Goal: Check status: Check status

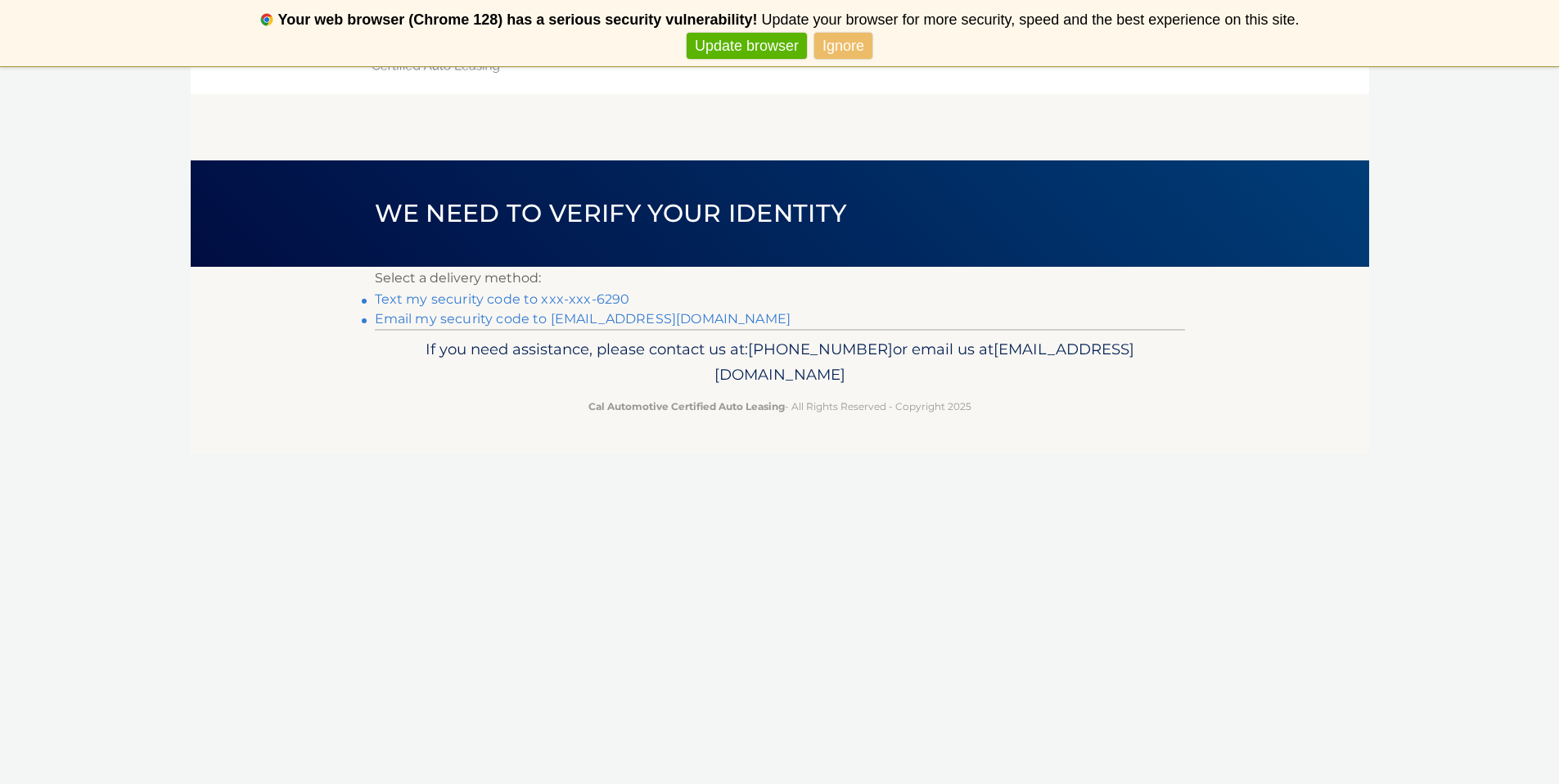
click at [435, 298] on link "Text my security code to xxx-xxx-6290" at bounding box center [503, 298] width 255 height 16
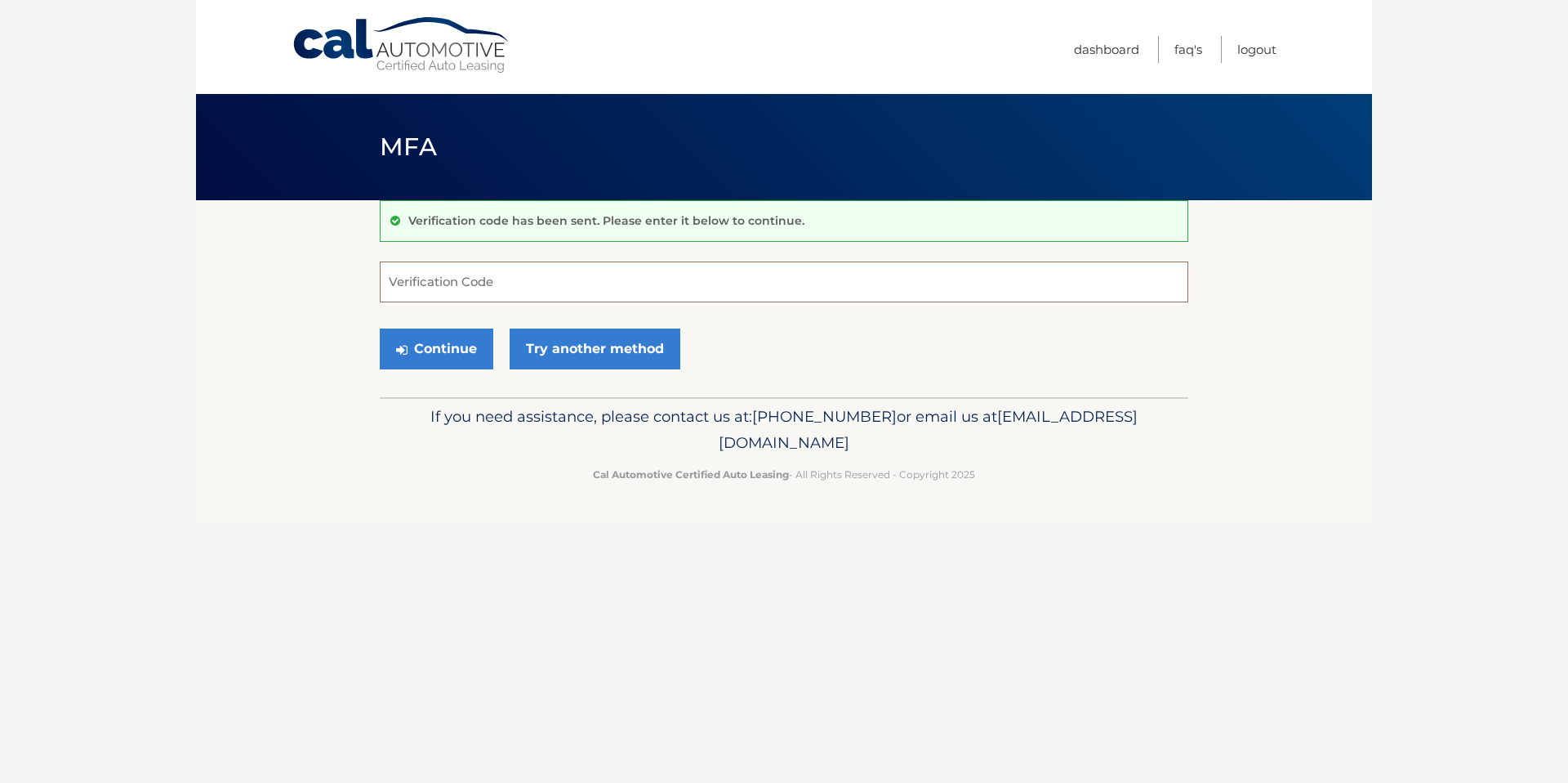
click at [448, 287] on input "Verification Code" at bounding box center [784, 281] width 808 height 41
type input "921672"
click at [380, 329] on button "Continue" at bounding box center [436, 348] width 113 height 41
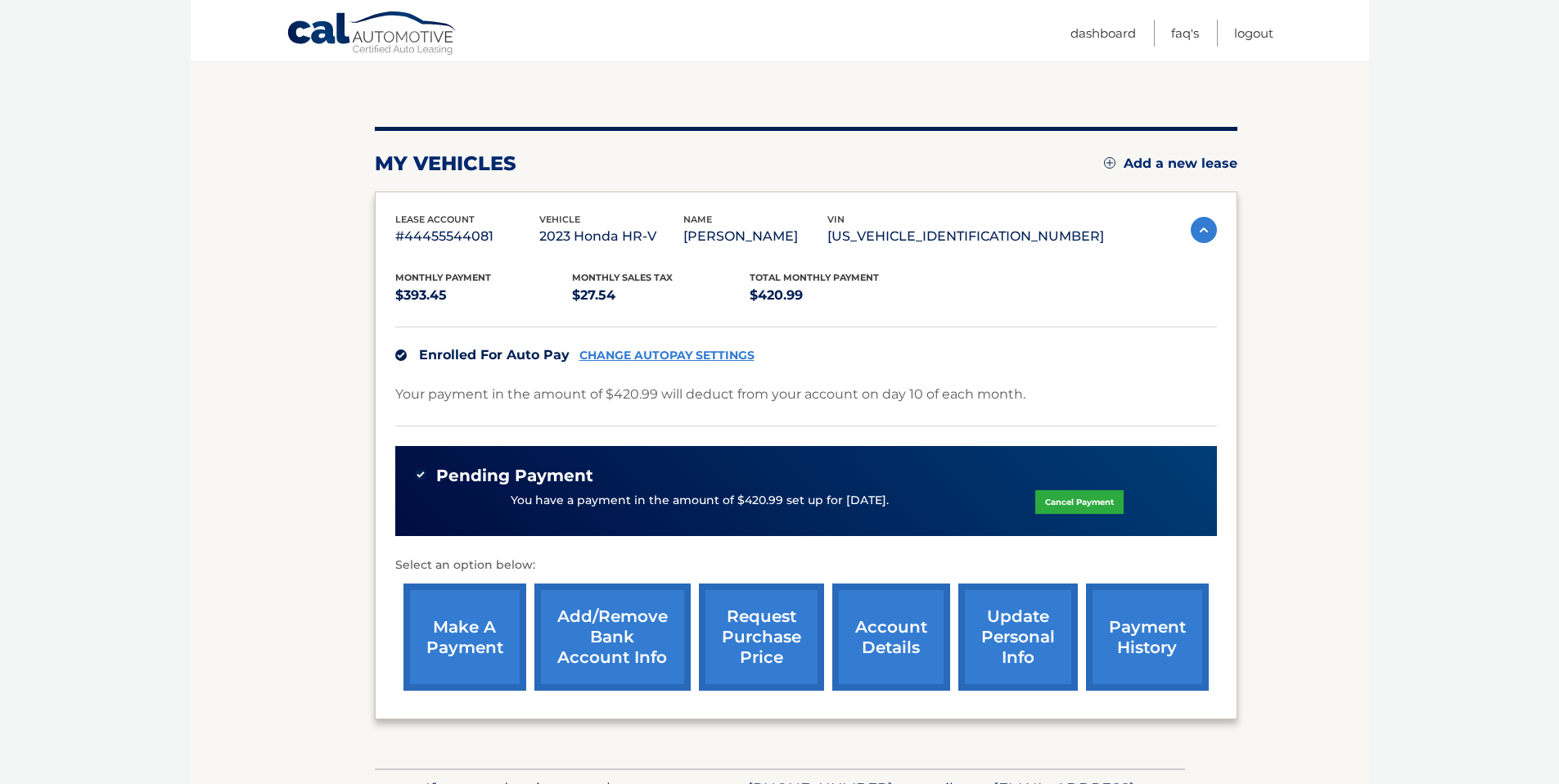
scroll to position [128, 0]
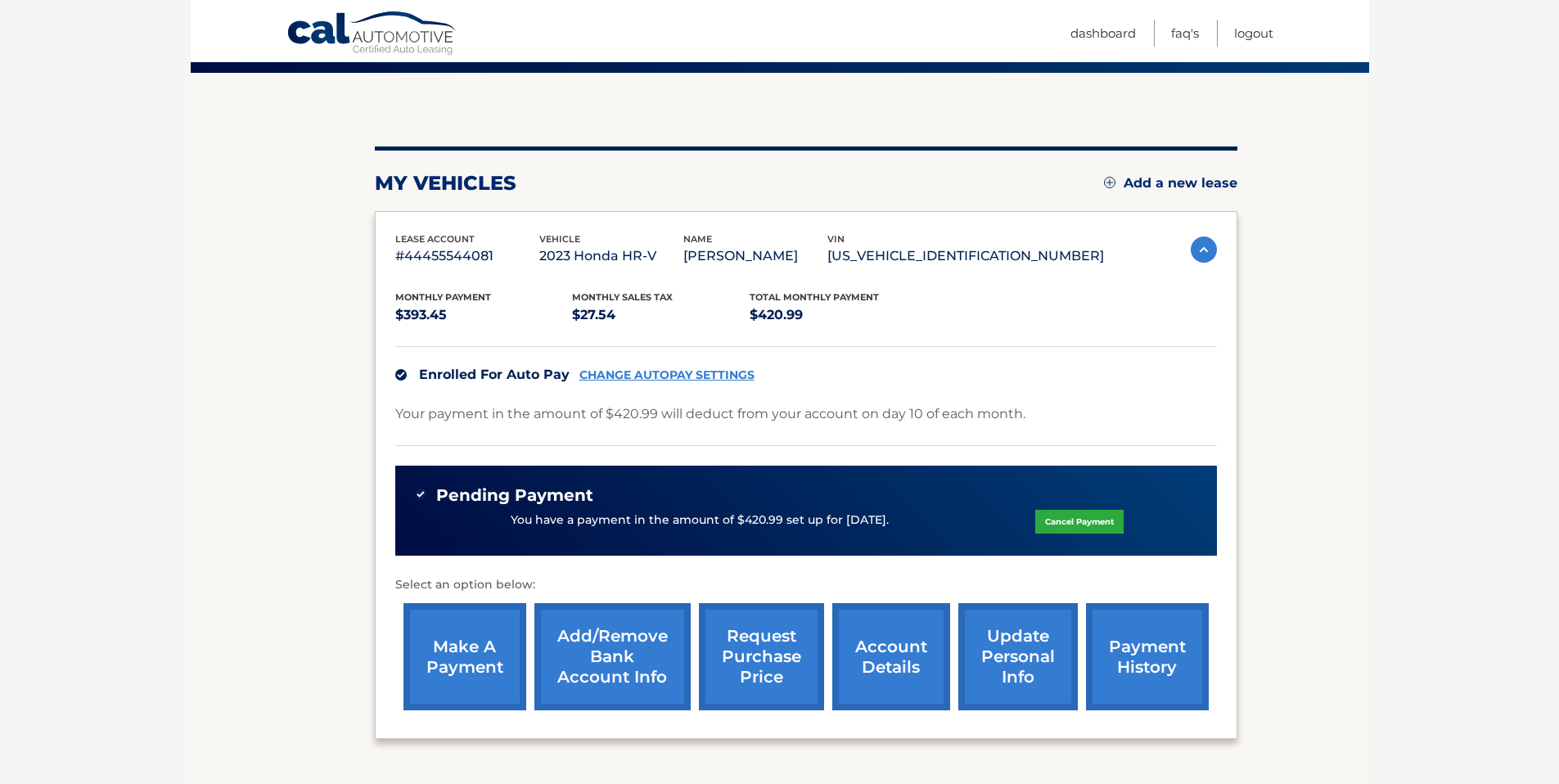
click at [892, 667] on link "account details" at bounding box center [891, 656] width 118 height 107
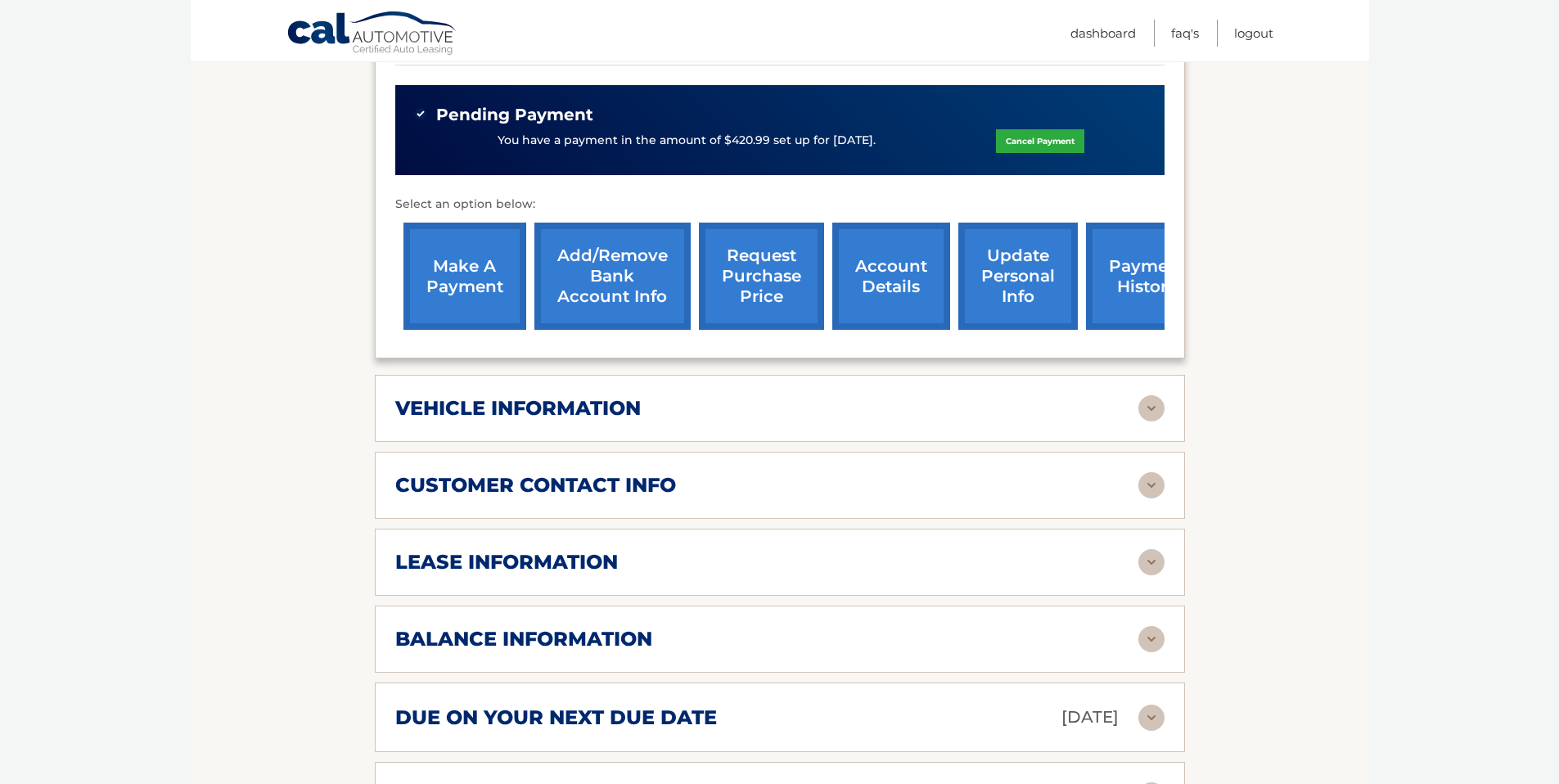
scroll to position [530, 0]
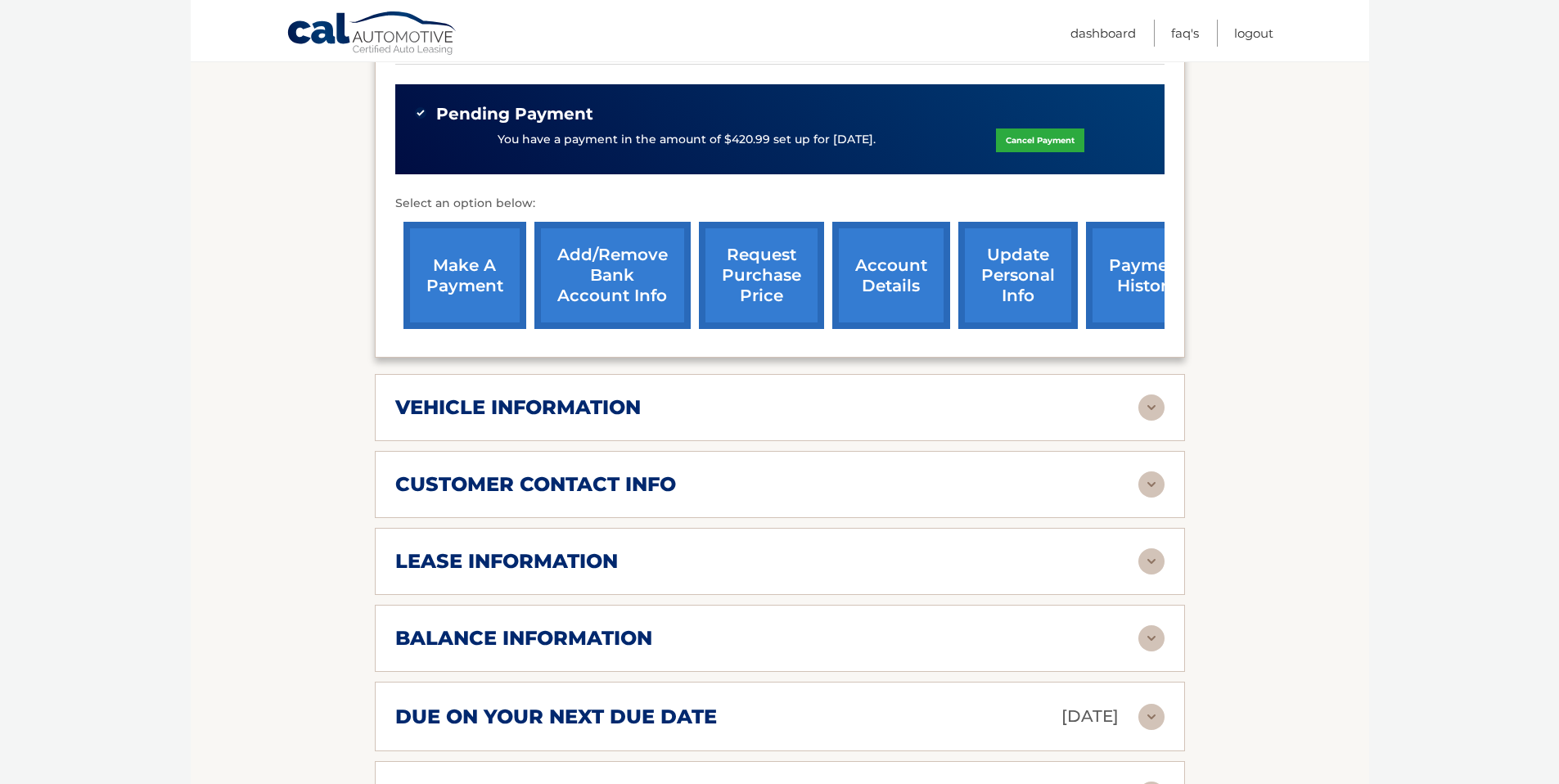
click at [943, 641] on div "balance information" at bounding box center [767, 638] width 743 height 25
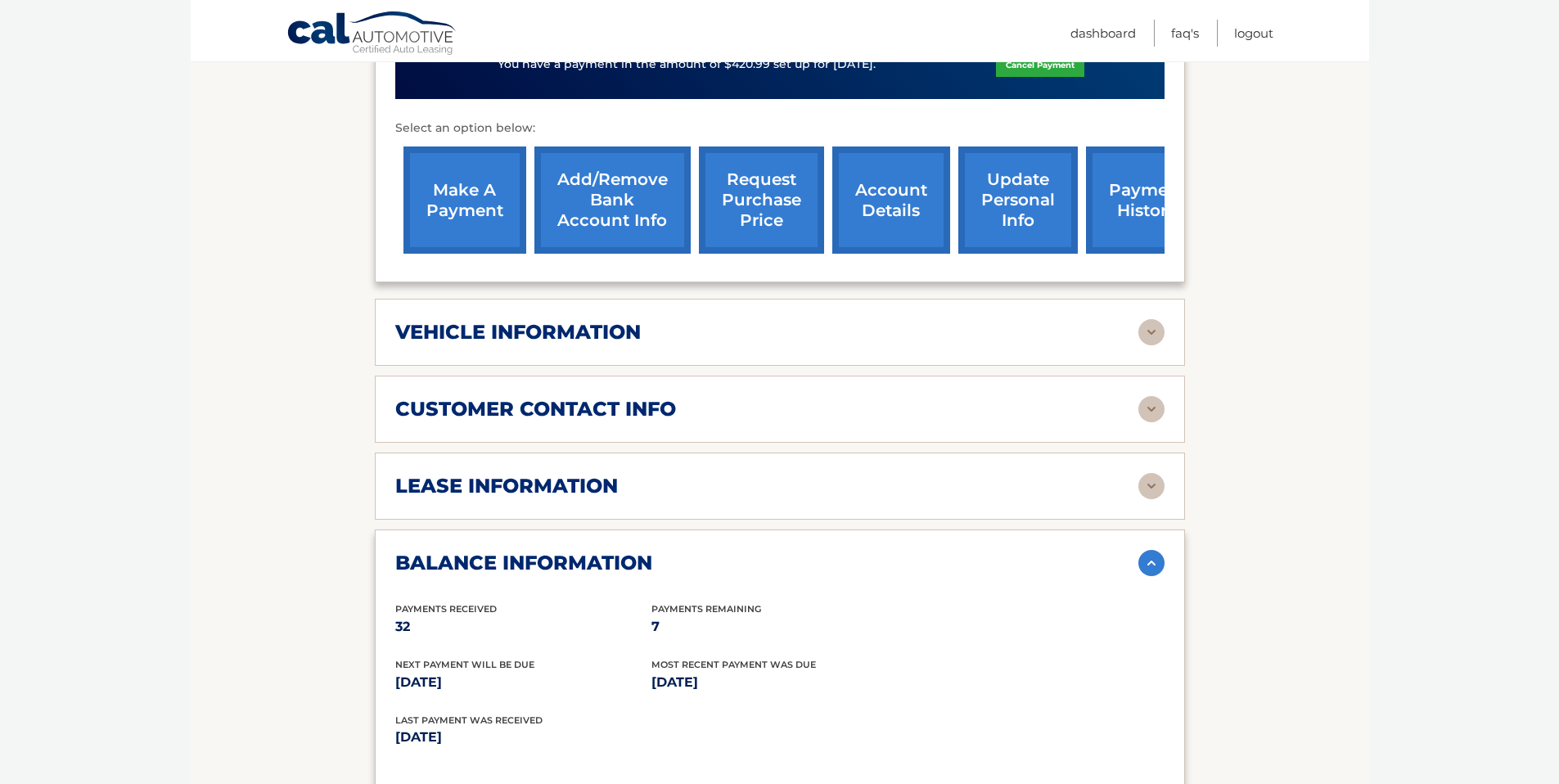
scroll to position [786, 0]
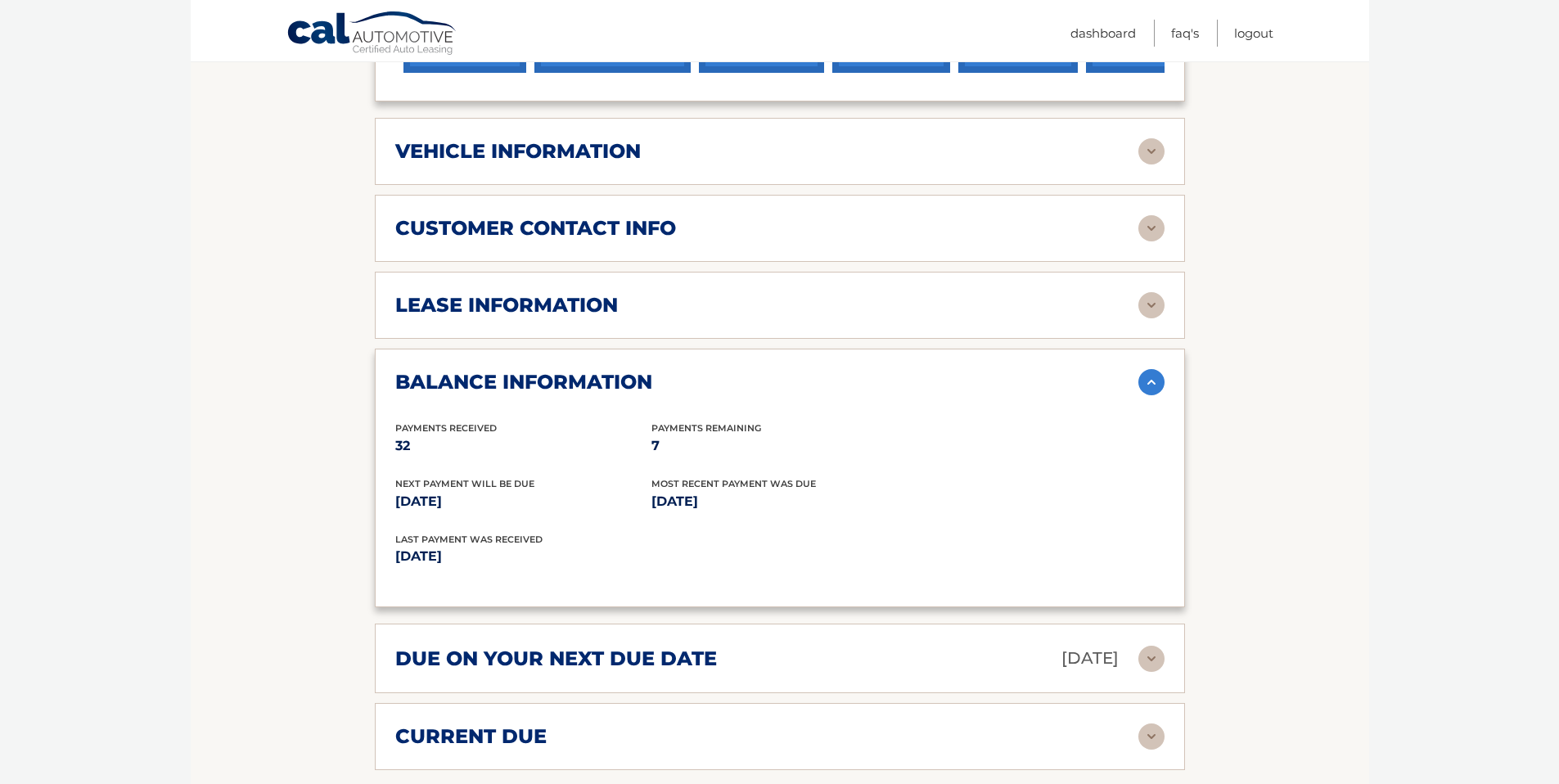
click at [595, 143] on h2 "vehicle information" at bounding box center [518, 152] width 245 height 25
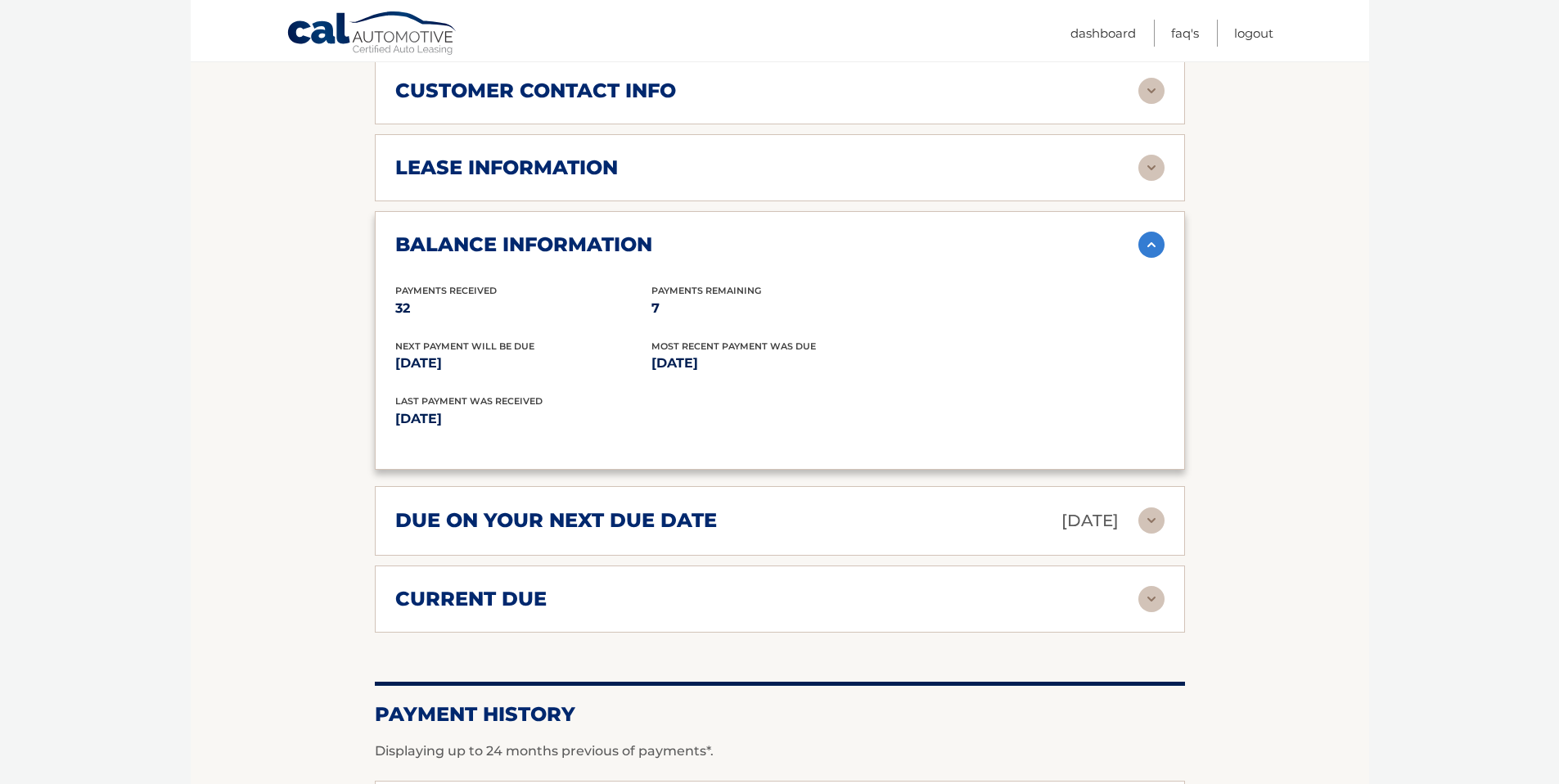
scroll to position [1408, 0]
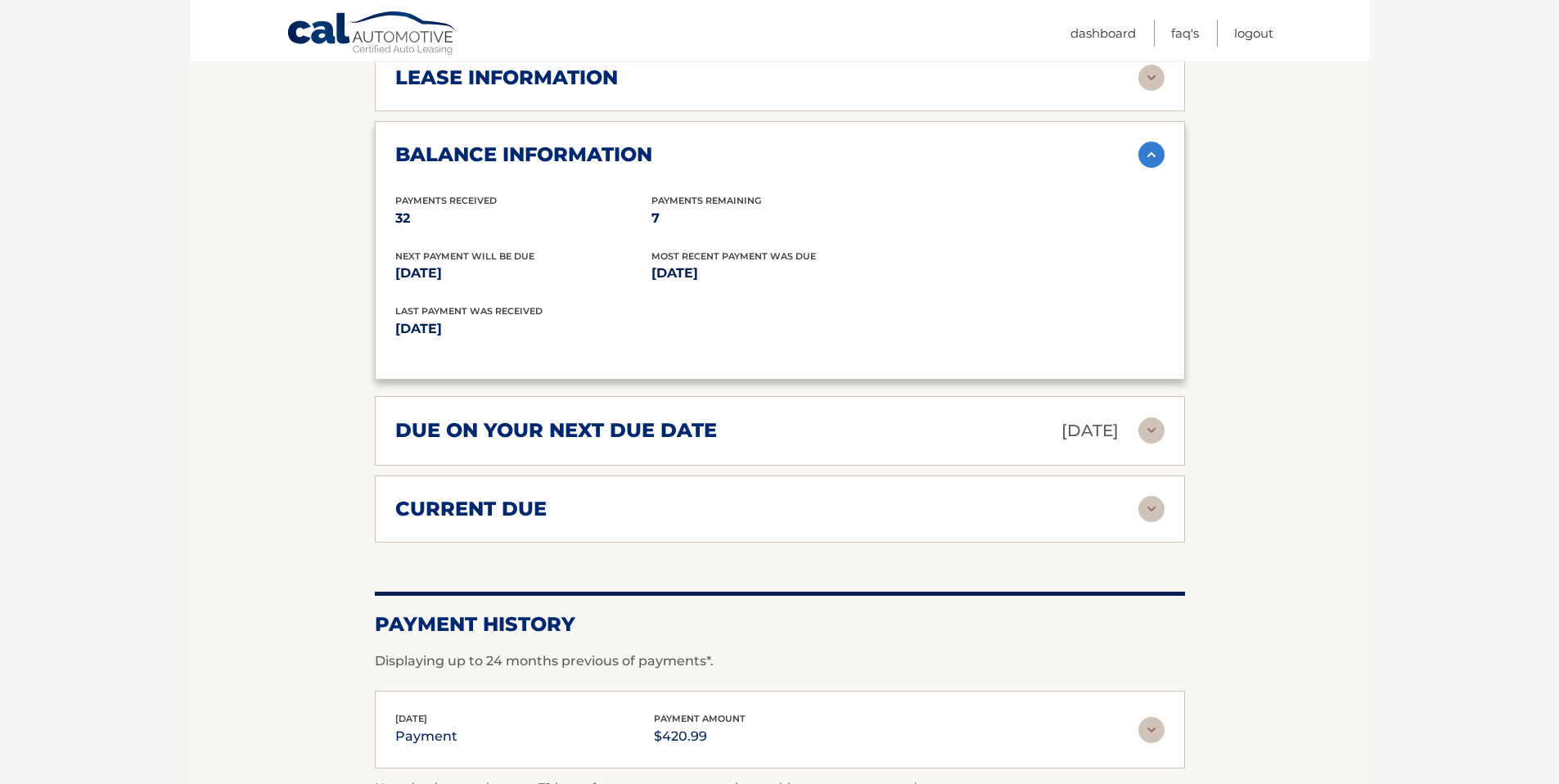
click at [503, 500] on h2 "current due" at bounding box center [471, 509] width 152 height 25
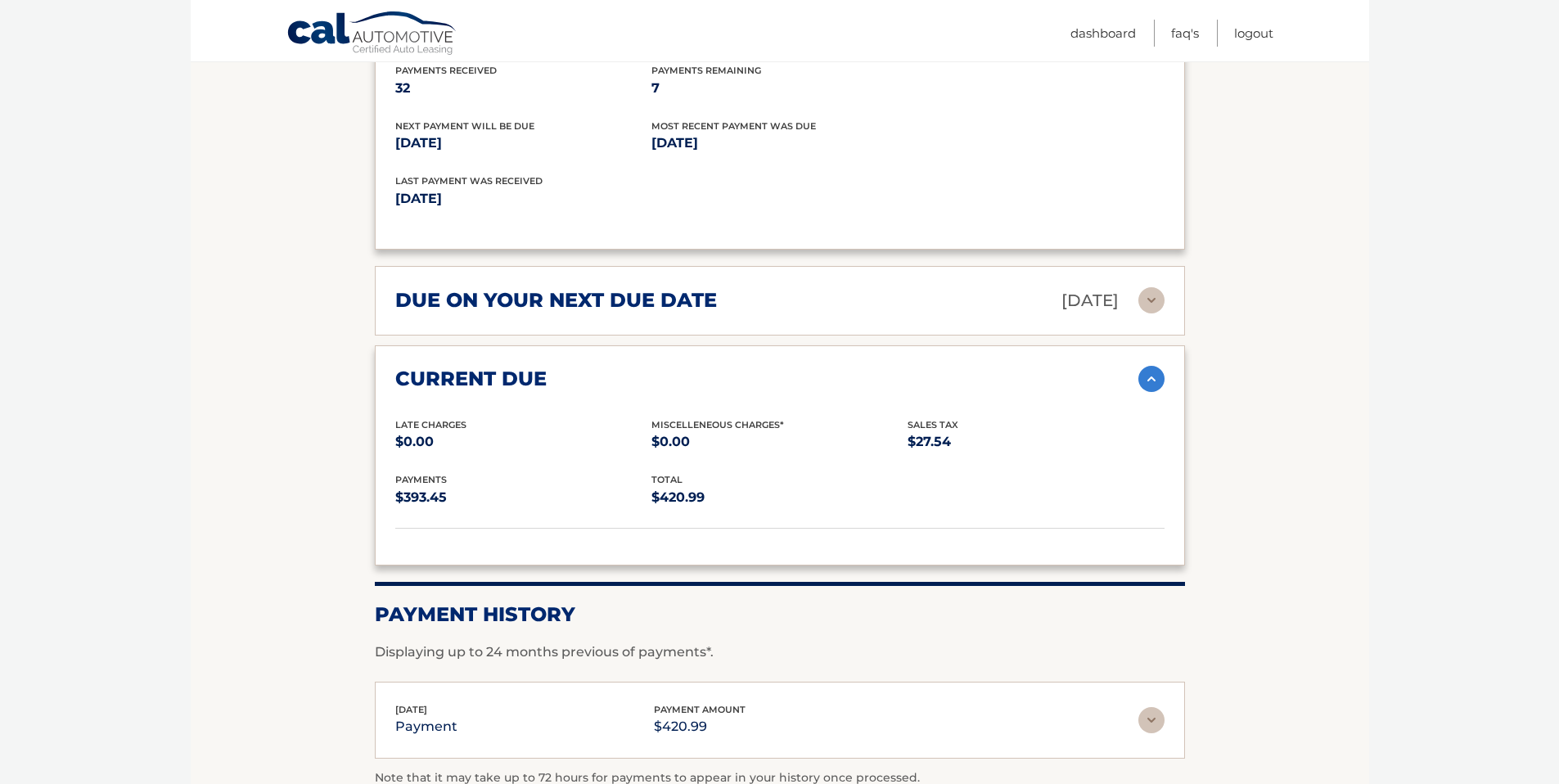
scroll to position [1627, 0]
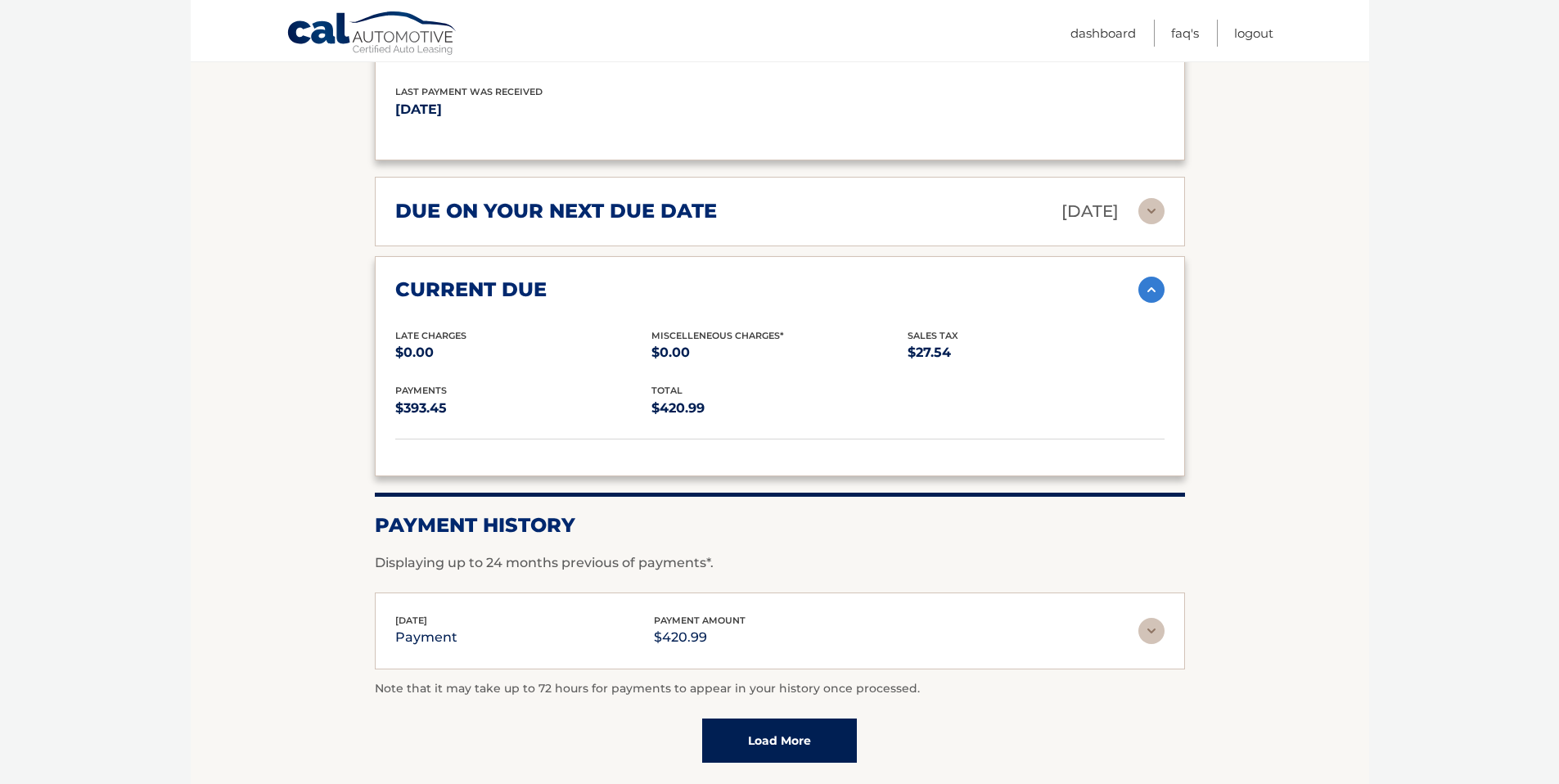
click at [522, 617] on div "Sep 10, 2025 payment payment amount $420.99" at bounding box center [767, 631] width 743 height 36
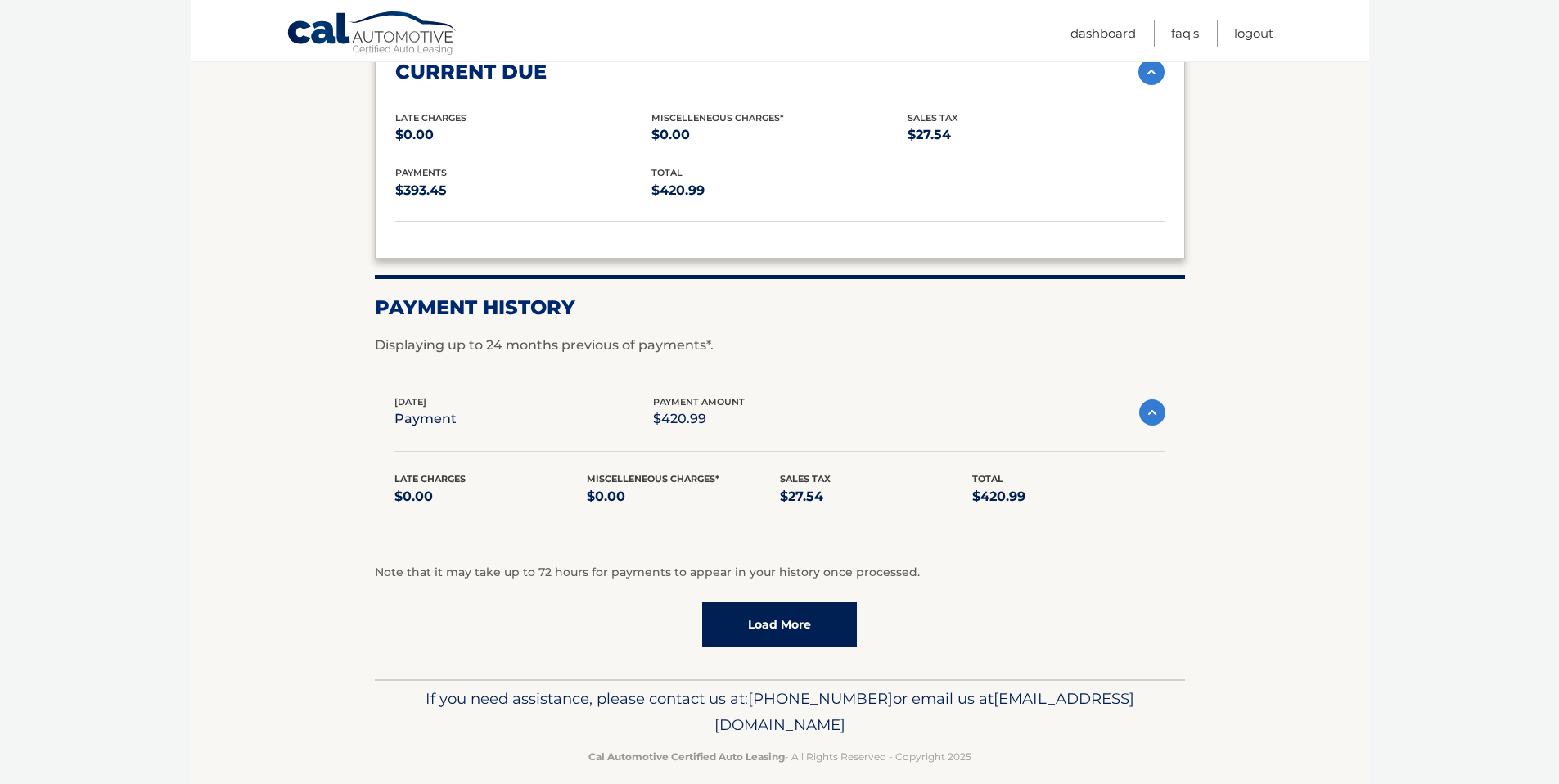
scroll to position [1864, 0]
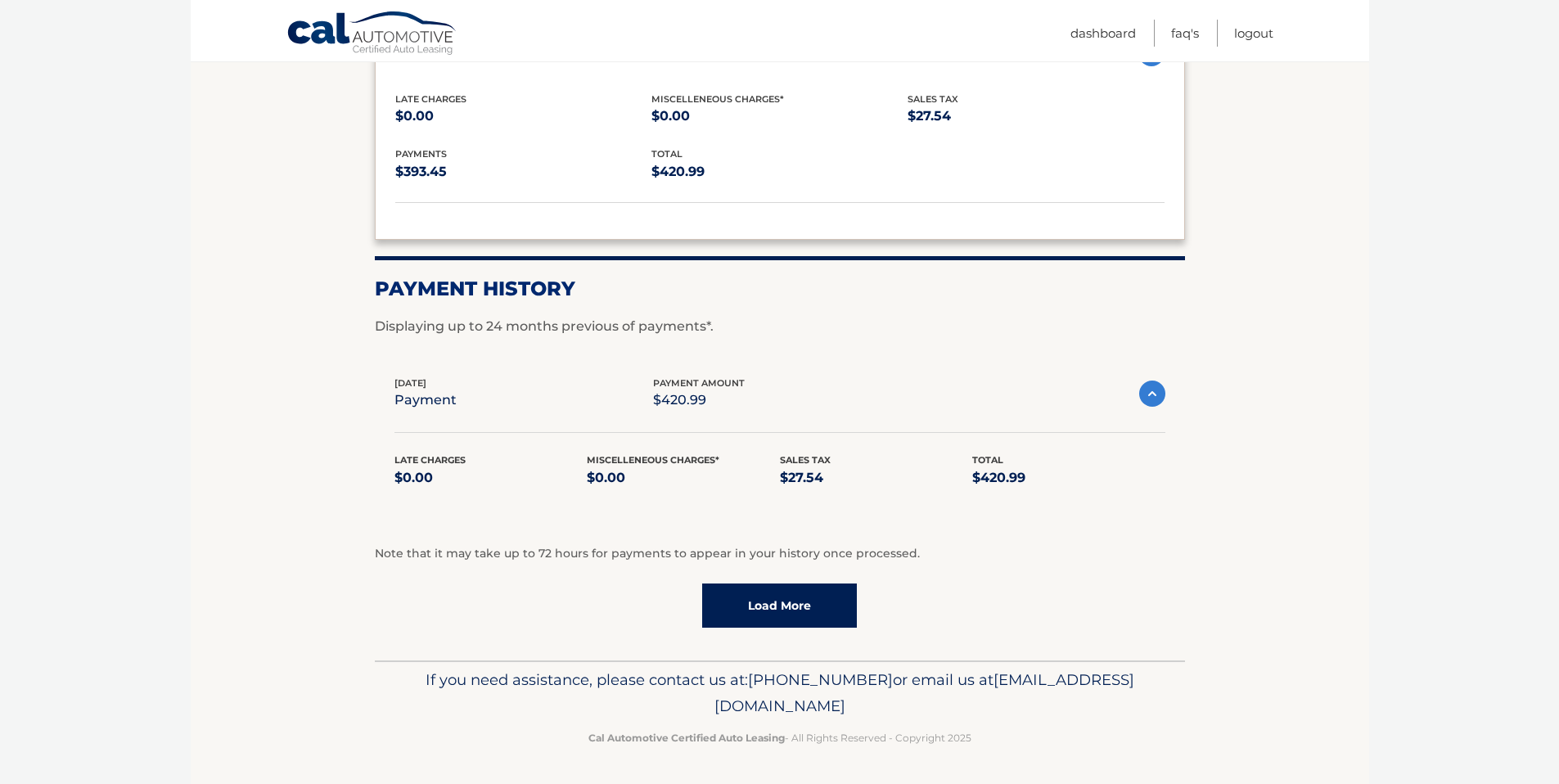
click at [789, 600] on link "Load More" at bounding box center [780, 605] width 155 height 44
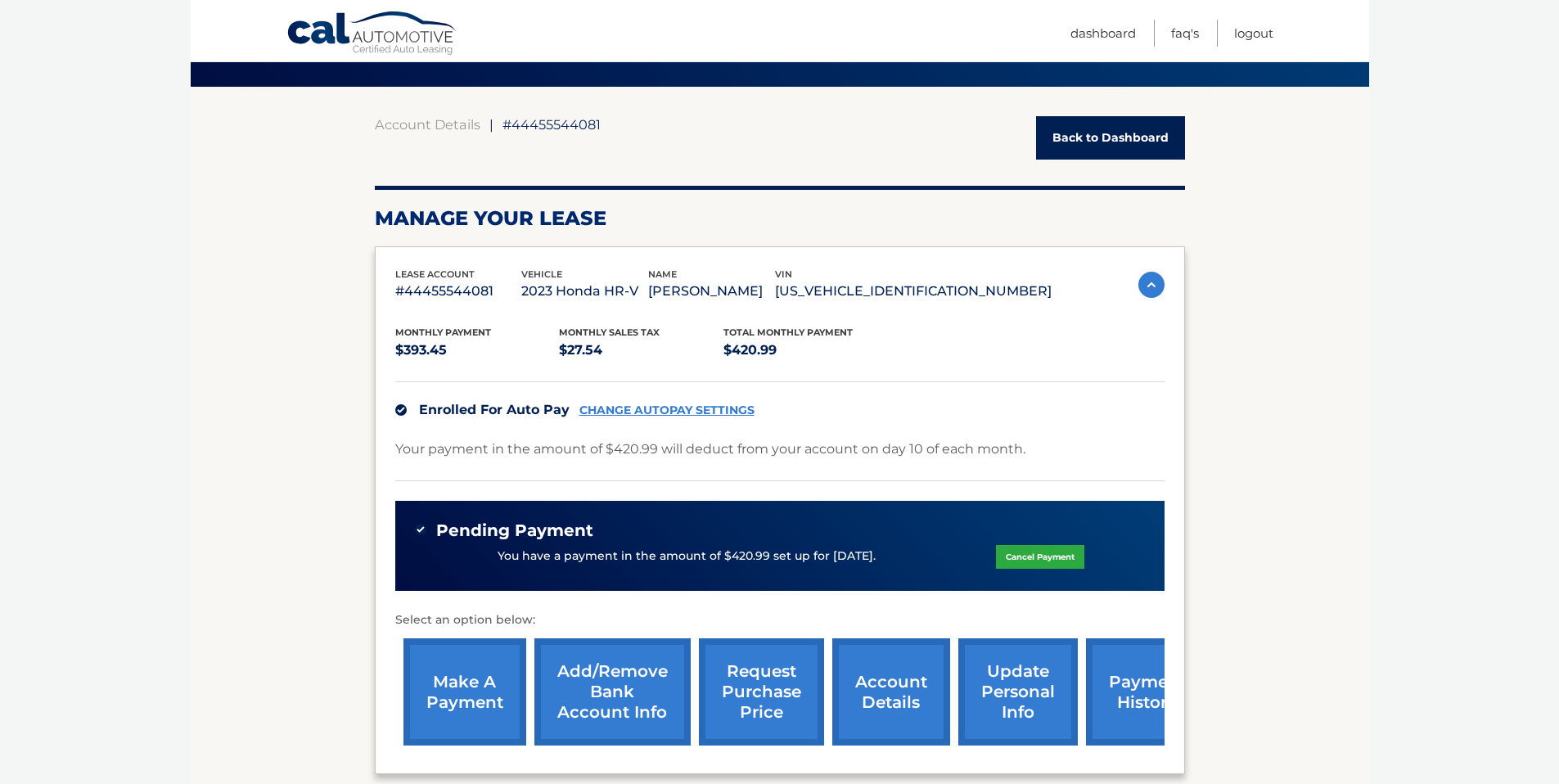
scroll to position [0, 0]
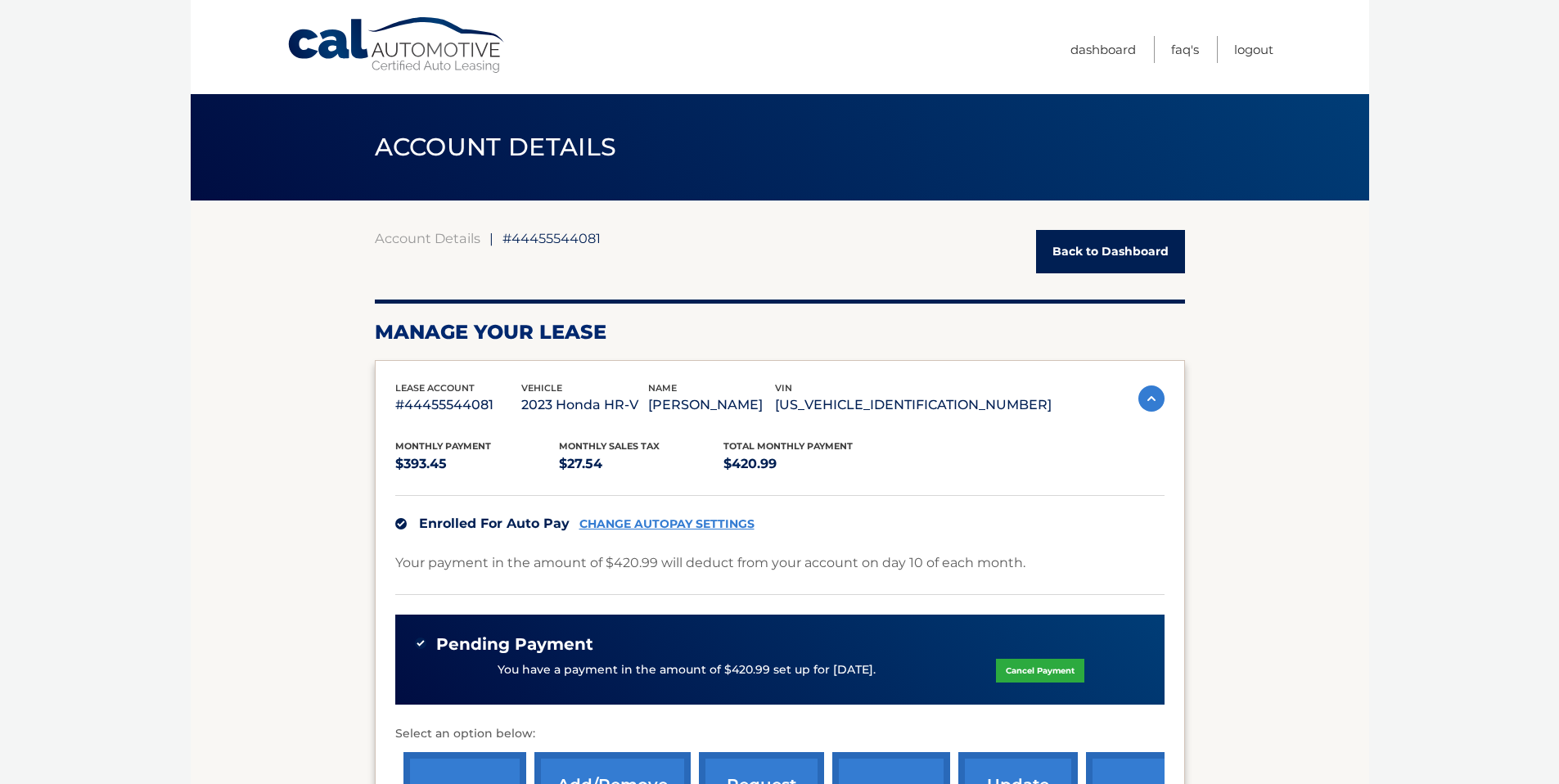
click at [1101, 240] on link "Back to Dashboard" at bounding box center [1111, 251] width 149 height 43
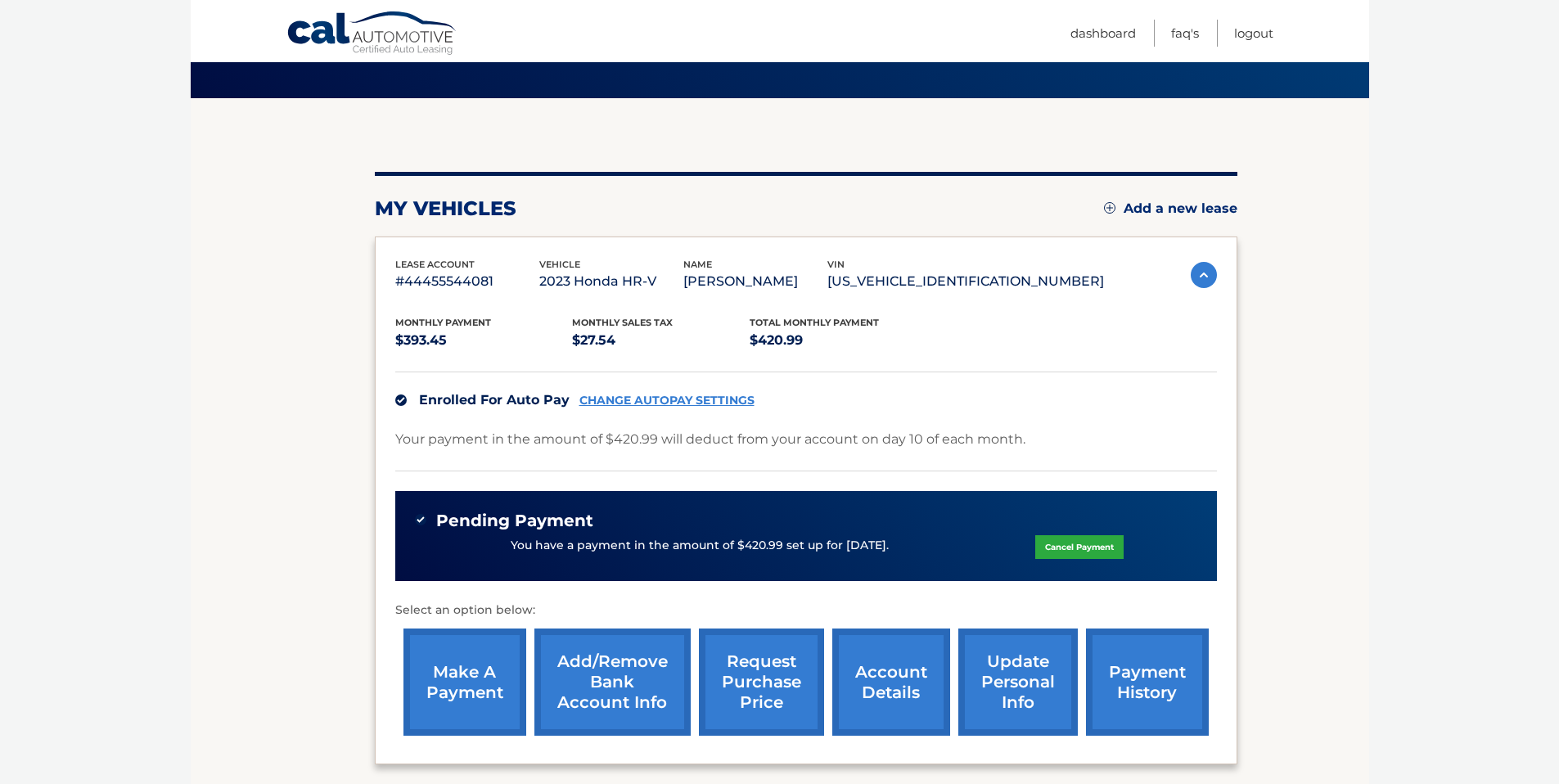
scroll to position [256, 0]
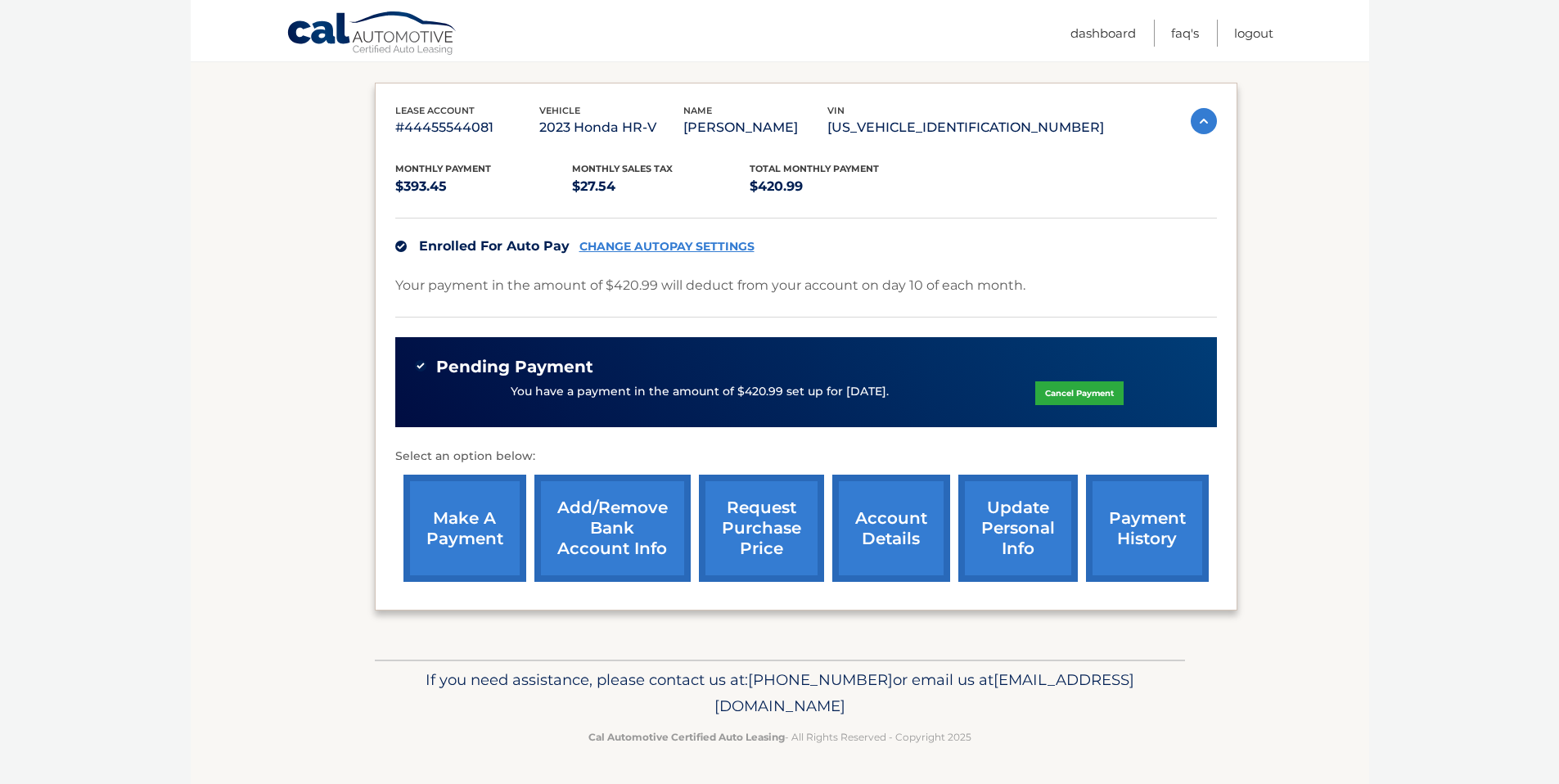
click at [756, 519] on link "request purchase price" at bounding box center [761, 528] width 125 height 107
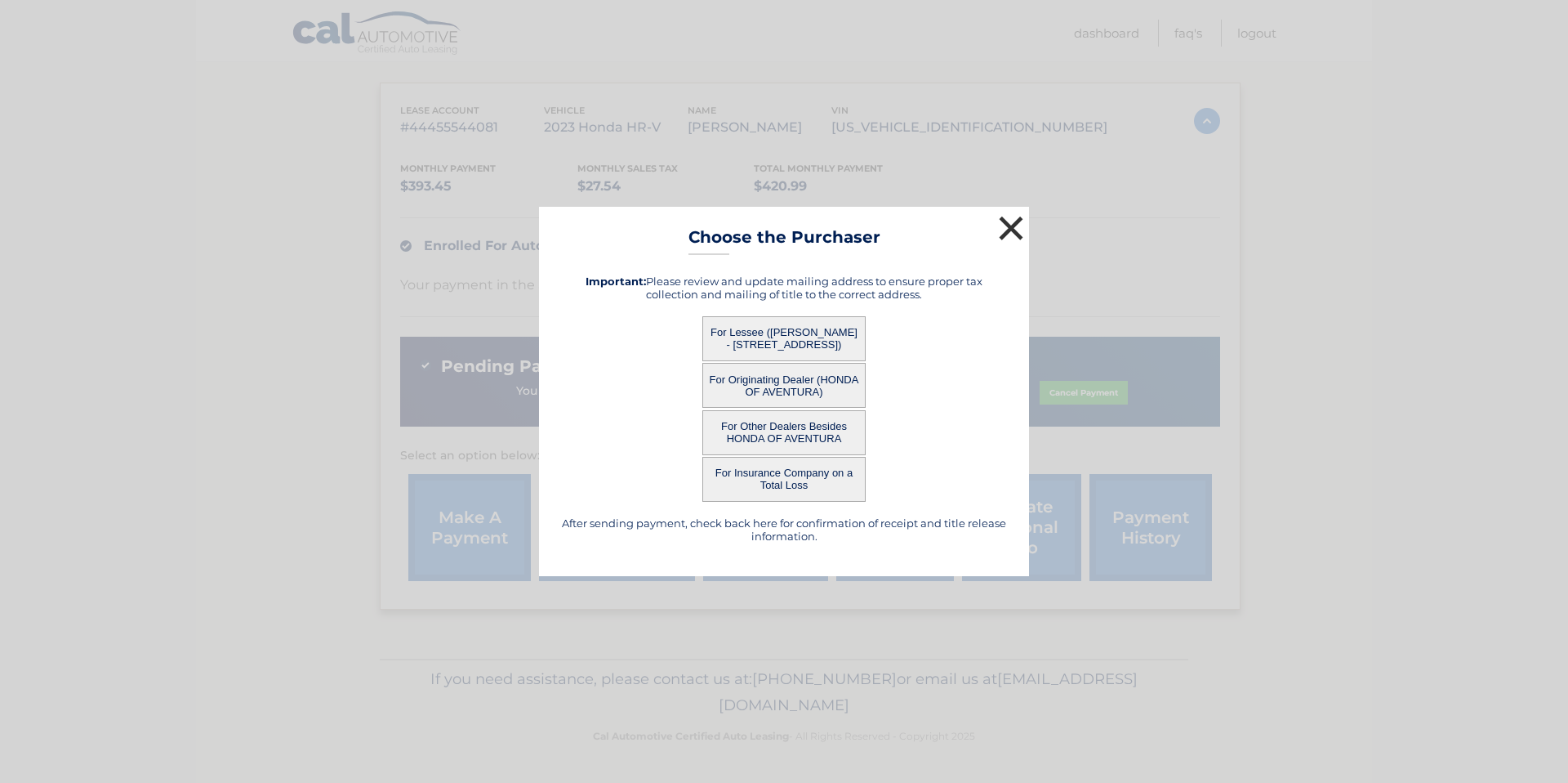
click at [1009, 220] on button "×" at bounding box center [1010, 228] width 32 height 32
